Goal: Information Seeking & Learning: Check status

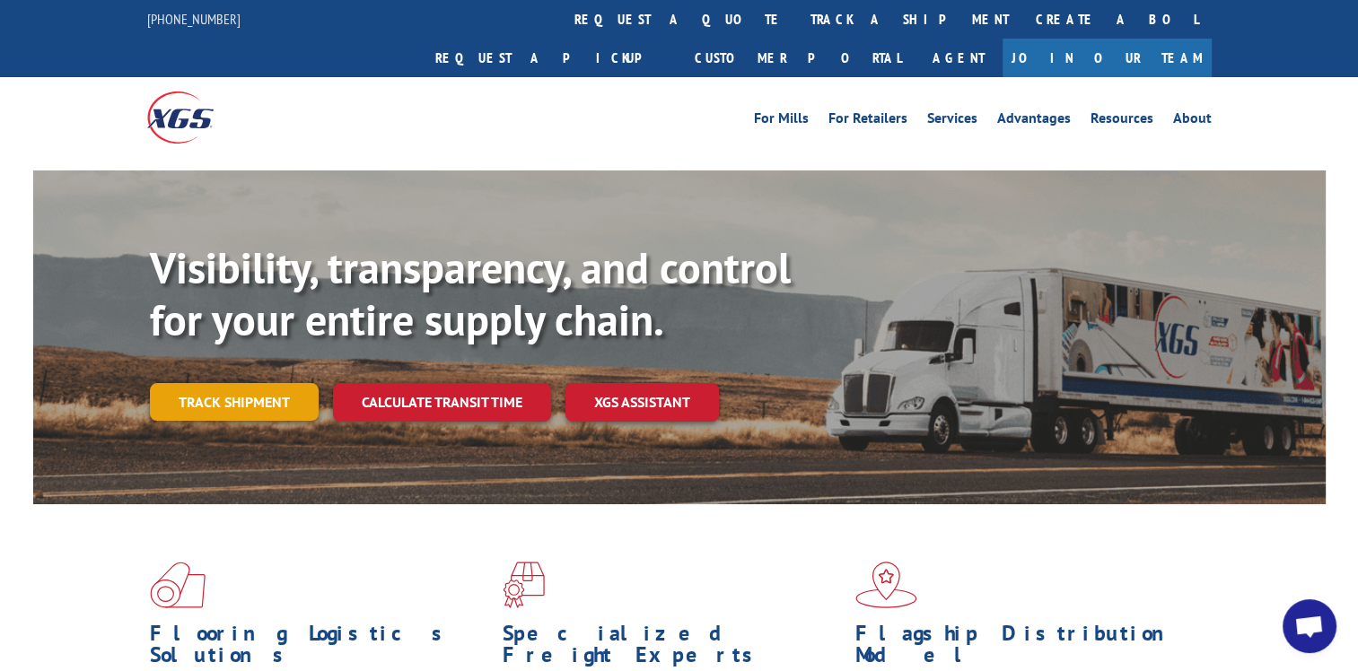
scroll to position [144, 0]
click at [280, 383] on link "Track shipment" at bounding box center [234, 402] width 169 height 38
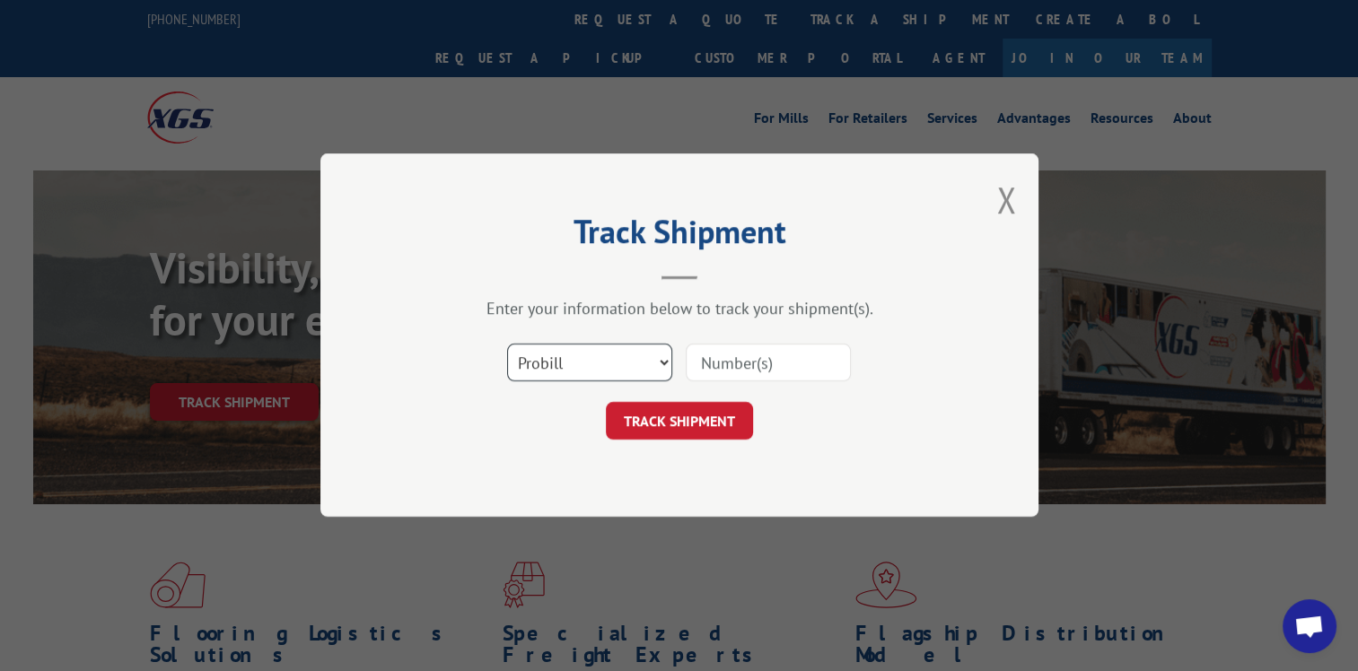
click at [664, 363] on select "Select category... Probill BOL PO" at bounding box center [589, 364] width 165 height 38
select select "bol"
click at [507, 345] on select "Select category... Probill BOL PO" at bounding box center [589, 364] width 165 height 38
click at [729, 359] on input at bounding box center [768, 364] width 165 height 38
type input "398505"
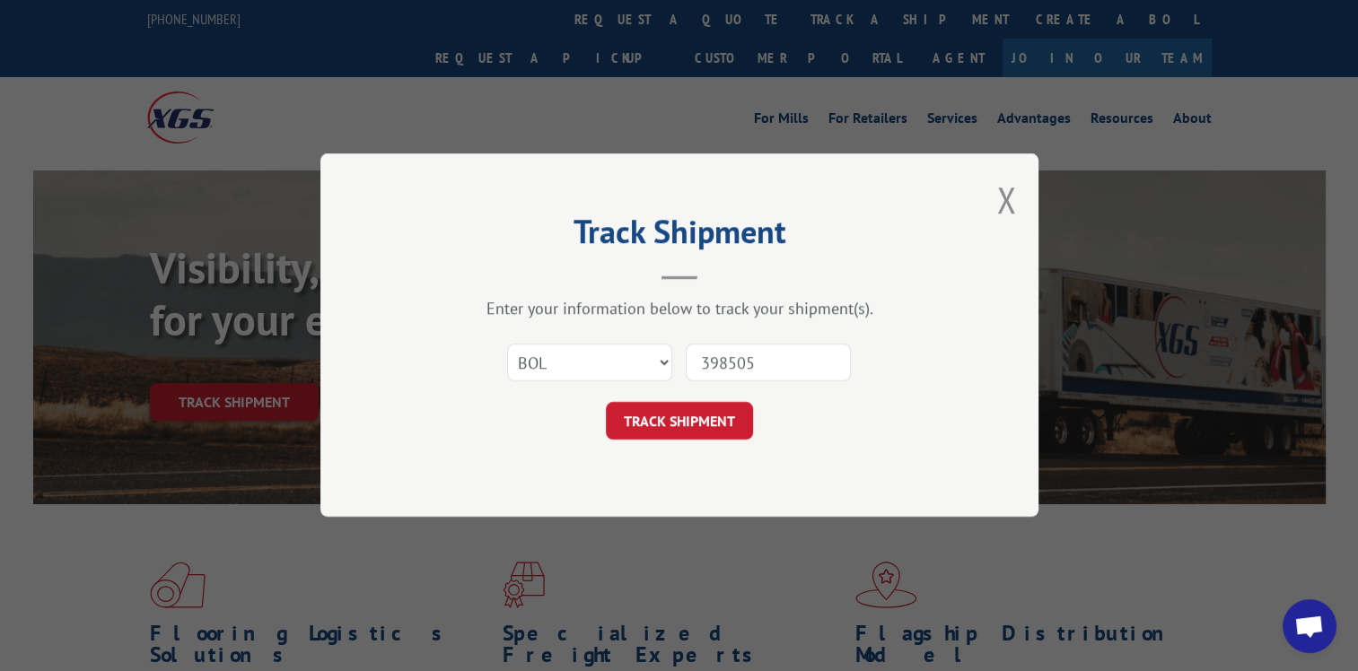
click button "TRACK SHIPMENT" at bounding box center [679, 422] width 147 height 38
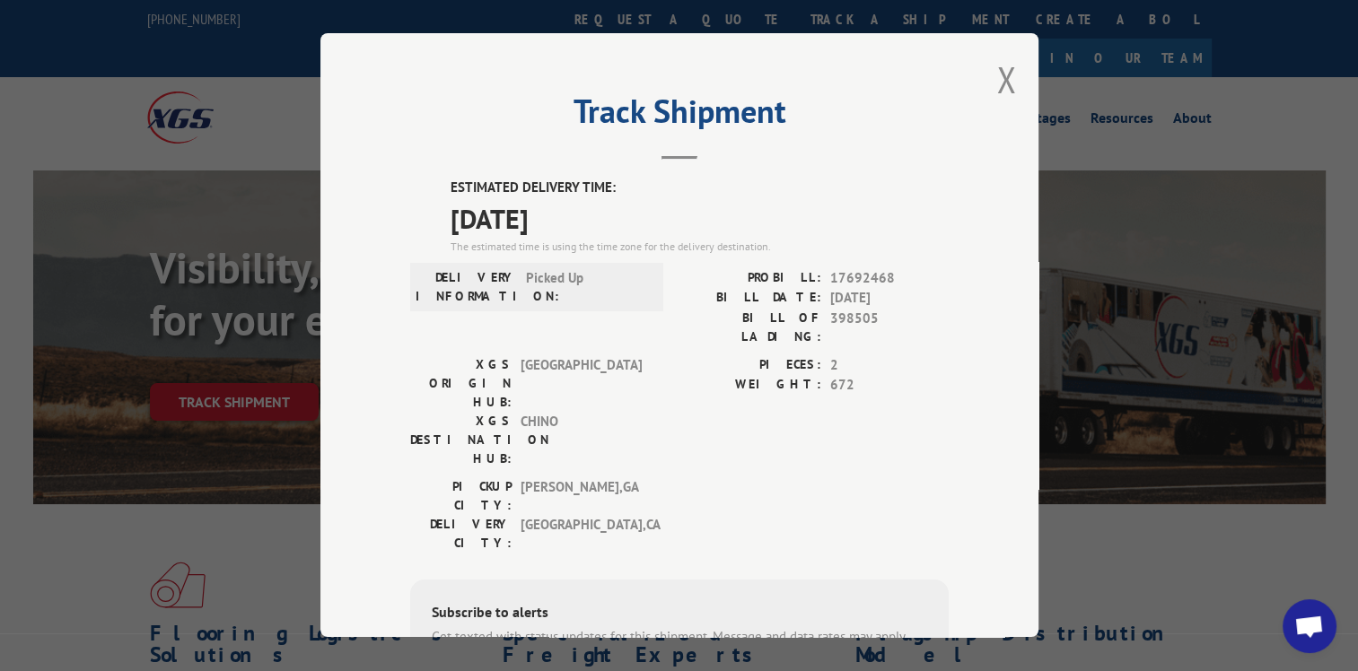
click at [368, 120] on div "Track Shipment ESTIMATED DELIVERY TIME: [DATE] The estimated time is using the …" at bounding box center [679, 335] width 718 height 604
click at [1002, 77] on button "Close modal" at bounding box center [1006, 80] width 20 height 48
